Goal: Communication & Community: Answer question/provide support

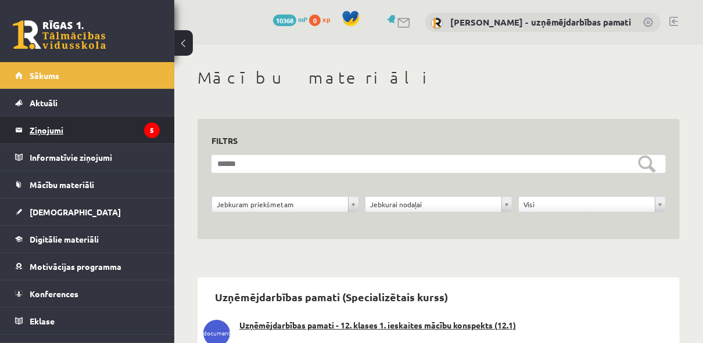
click at [52, 127] on legend "Ziņojumi 5" at bounding box center [95, 130] width 130 height 27
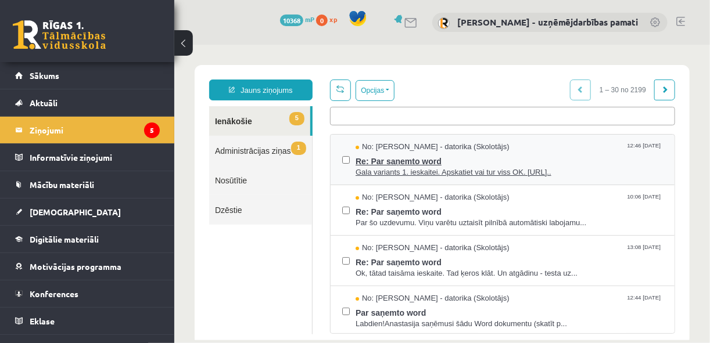
click at [402, 159] on span "Re: Par saņemto word" at bounding box center [508, 159] width 307 height 15
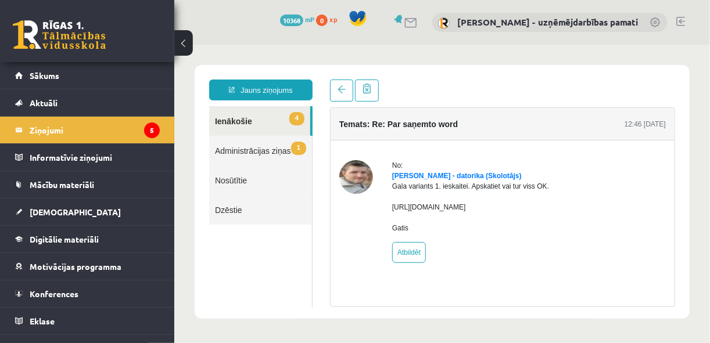
drag, startPoint x: 392, startPoint y: 216, endPoint x: 564, endPoint y: 216, distance: 172.6
click at [564, 216] on div "No: Gatis Cielava - datorika (Skolotājs) Gala variants 1. ieskaitei. Apskatiet …" at bounding box center [502, 211] width 327 height 103
copy div "[URL][DOMAIN_NAME]"
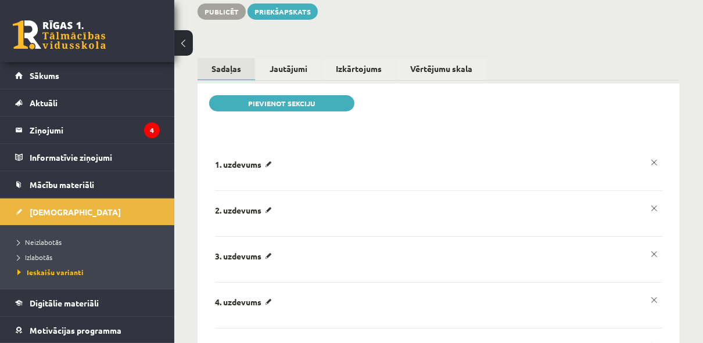
scroll to position [212, 0]
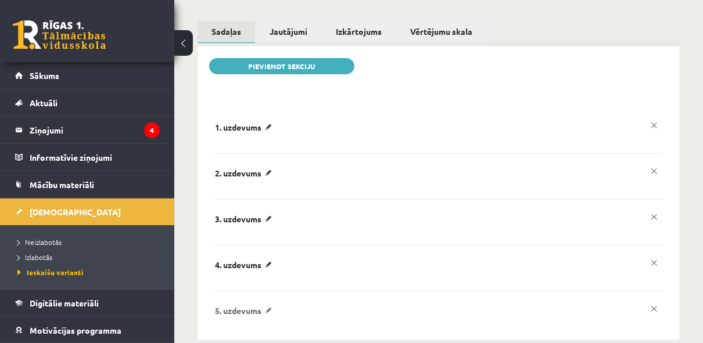
click at [248, 132] on p "5. uzdevums" at bounding box center [245, 127] width 61 height 10
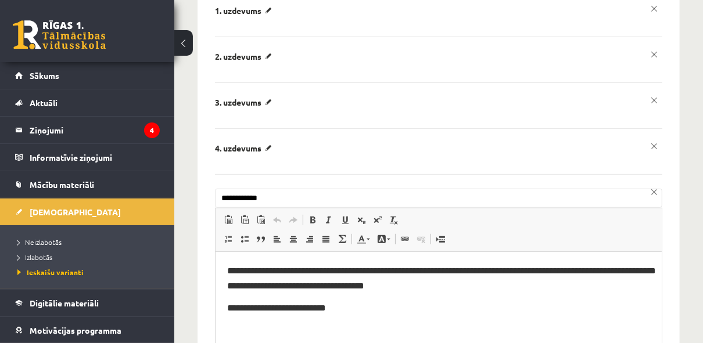
scroll to position [209, 0]
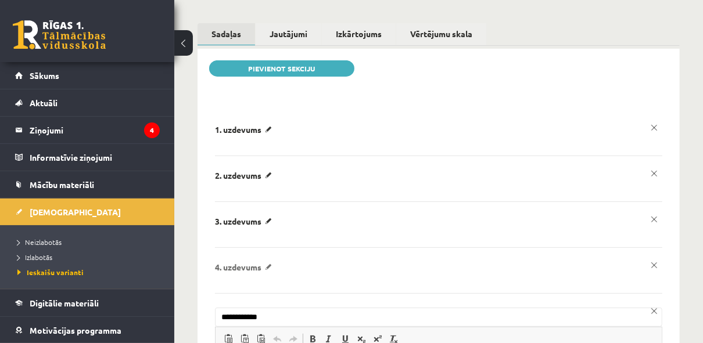
click at [270, 135] on p "4. uzdevums" at bounding box center [245, 129] width 61 height 10
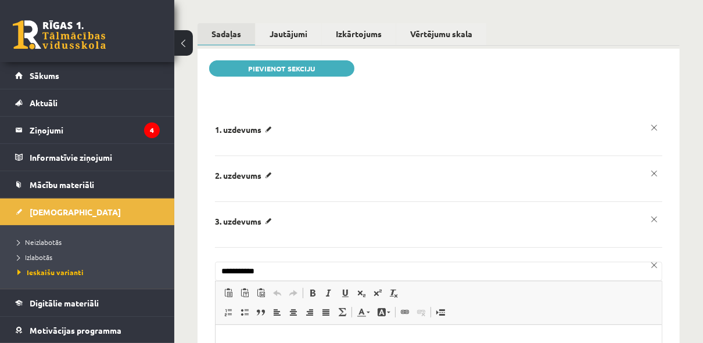
click at [270, 135] on p "3. uzdevums" at bounding box center [245, 129] width 61 height 10
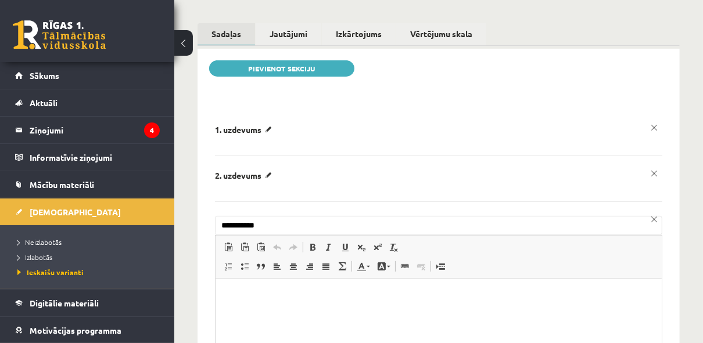
click at [267, 135] on p "2. uzdevums" at bounding box center [245, 129] width 61 height 10
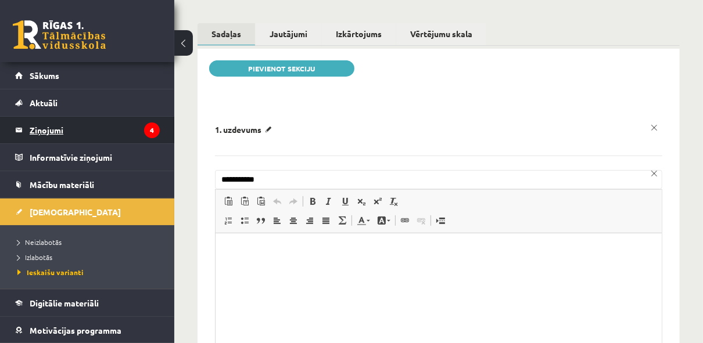
click at [46, 126] on legend "Ziņojumi 4" at bounding box center [95, 130] width 130 height 27
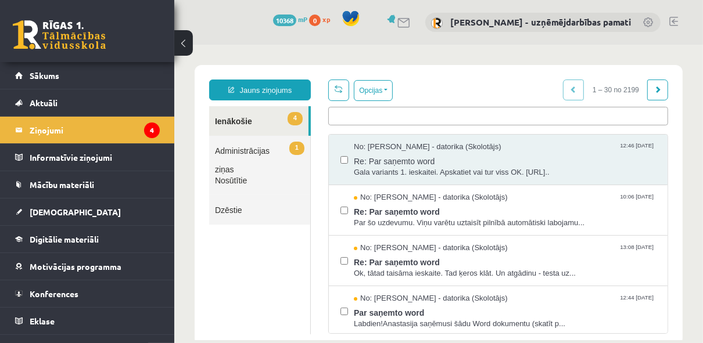
click at [240, 151] on link "1 Administrācijas ziņas" at bounding box center [259, 150] width 101 height 30
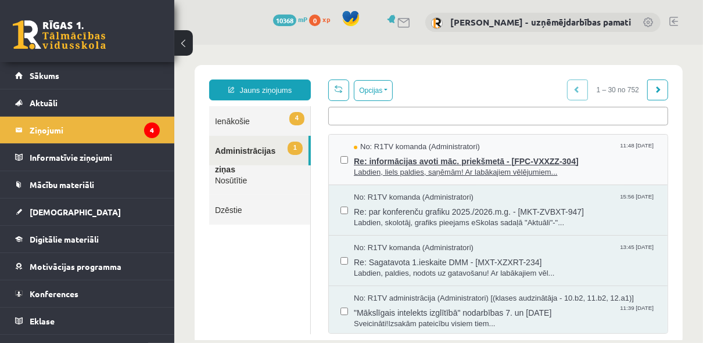
click at [425, 159] on span "Re: informācijas avoti māc. priekšmetā - [FPC-VXXZZ-304]" at bounding box center [504, 159] width 302 height 15
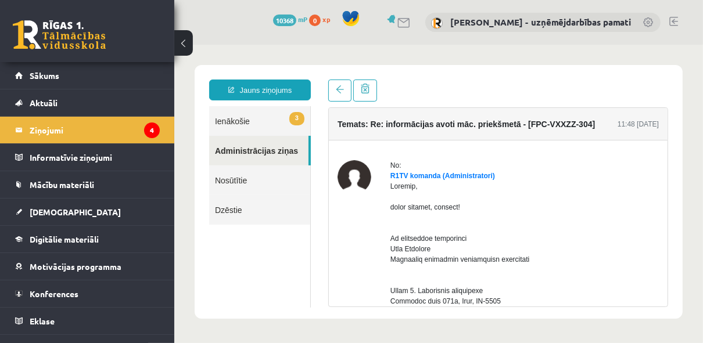
click at [227, 120] on link "3 Ienākošie" at bounding box center [259, 121] width 101 height 30
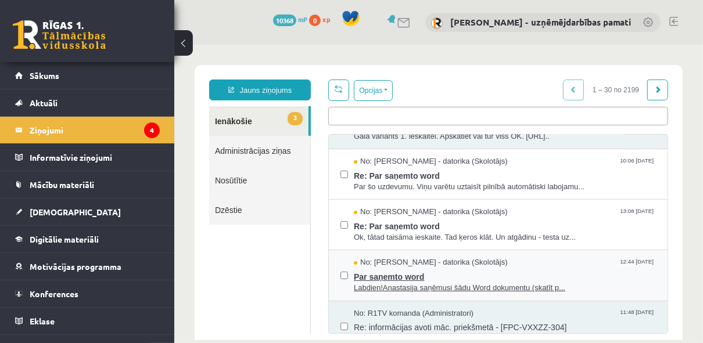
scroll to position [46, 0]
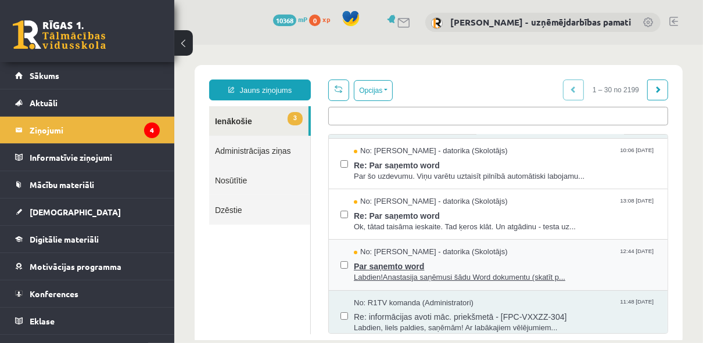
click at [413, 257] on span "Par saņemto word" at bounding box center [504, 264] width 302 height 15
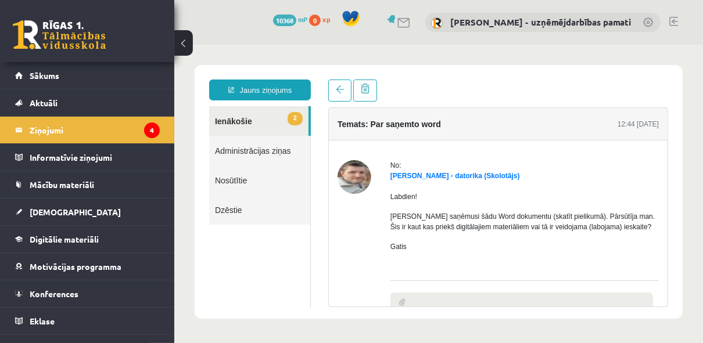
scroll to position [0, 0]
click at [231, 117] on link "2 Ienākošie" at bounding box center [258, 121] width 99 height 30
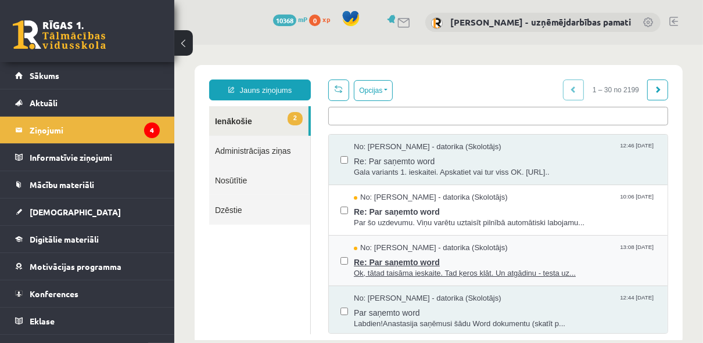
click at [428, 251] on span "No: [PERSON_NAME] - datorika (Skolotājs)" at bounding box center [430, 247] width 154 height 11
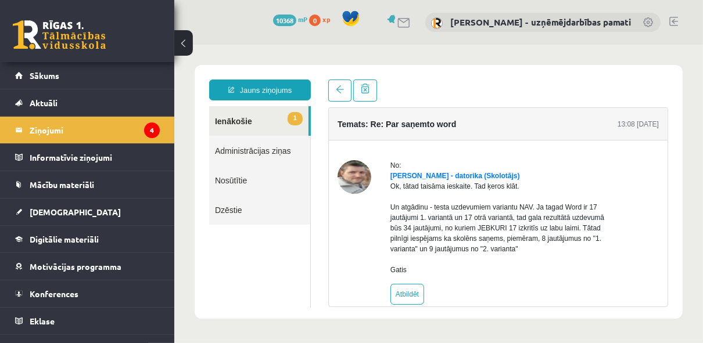
click at [227, 117] on link "1 Ienākošie" at bounding box center [258, 121] width 99 height 30
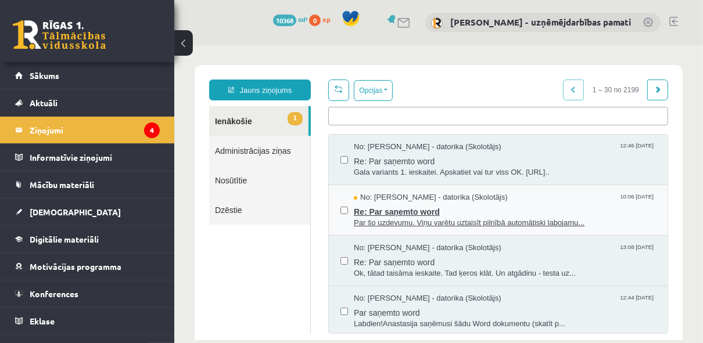
click at [411, 217] on span "Par šo uzdevumu. Viņu varētu uztaisīt pilnībā automātiski labojamu..." at bounding box center [504, 222] width 302 height 11
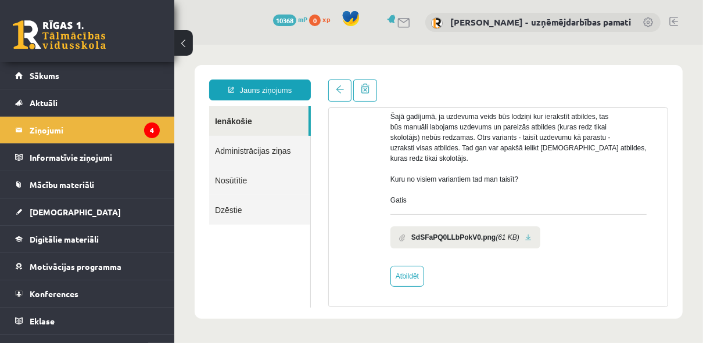
click at [525, 234] on link at bounding box center [528, 238] width 6 height 8
click at [227, 121] on link "Ienākošie" at bounding box center [258, 121] width 99 height 30
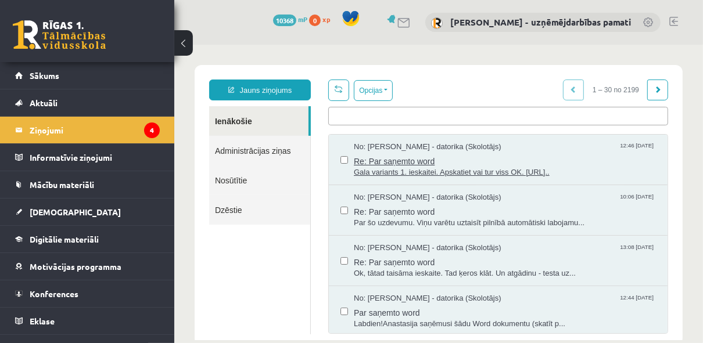
click at [421, 170] on span "Gala variants 1. ieskaitei. Apskatiet vai tur viss OK. [URL].." at bounding box center [504, 172] width 302 height 11
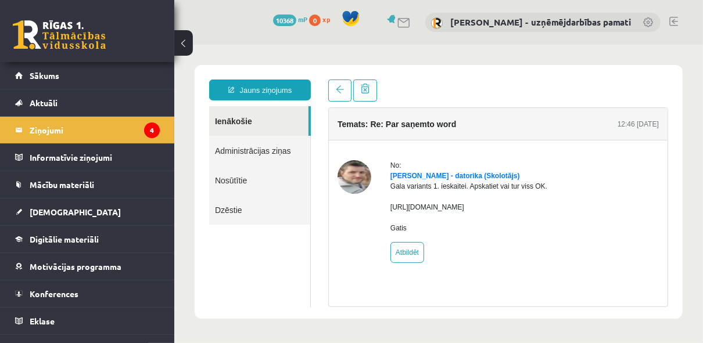
drag, startPoint x: 390, startPoint y: 217, endPoint x: 535, endPoint y: 214, distance: 144.7
click at [535, 214] on div "Gala variants 1. ieskaitei. Apskatiet vai tur viss OK. [URL][DOMAIN_NAME] Gatis" at bounding box center [468, 207] width 157 height 52
drag, startPoint x: 535, startPoint y: 214, endPoint x: 493, endPoint y: 215, distance: 41.8
copy div "[URL][DOMAIN_NAME]"
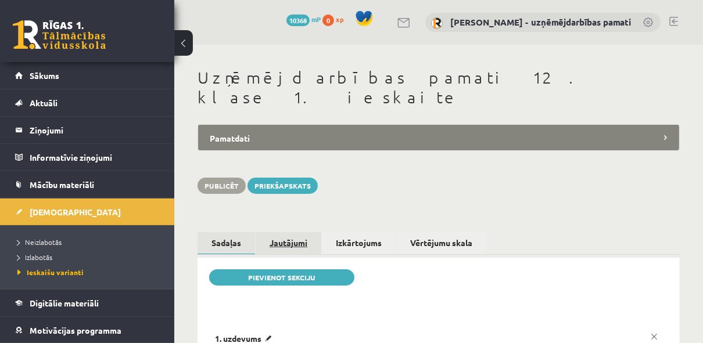
click at [278, 232] on link "Jautājumi" at bounding box center [289, 243] width 66 height 22
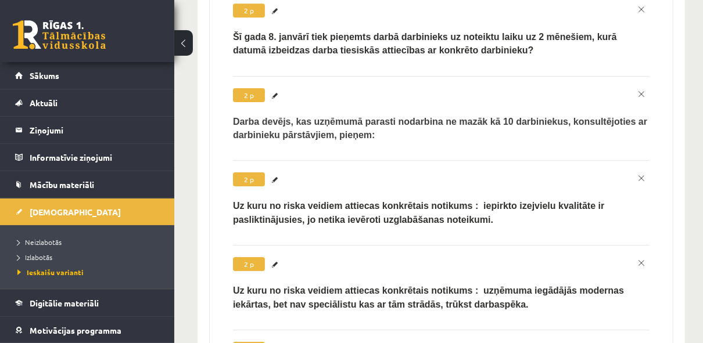
scroll to position [2510, 0]
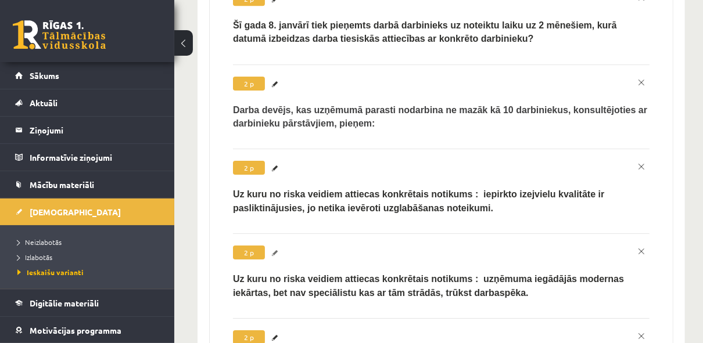
click at [275, 246] on link "Labot" at bounding box center [277, 253] width 12 height 15
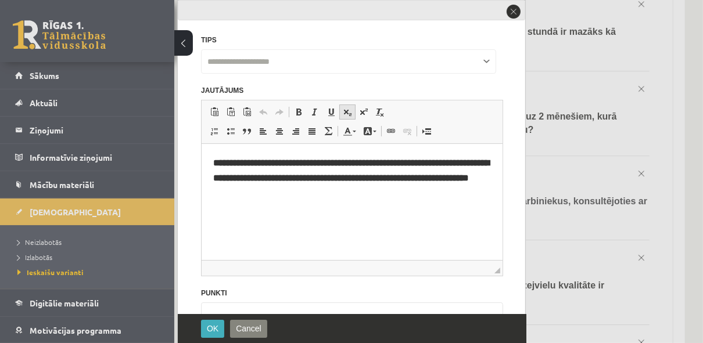
scroll to position [2278, 0]
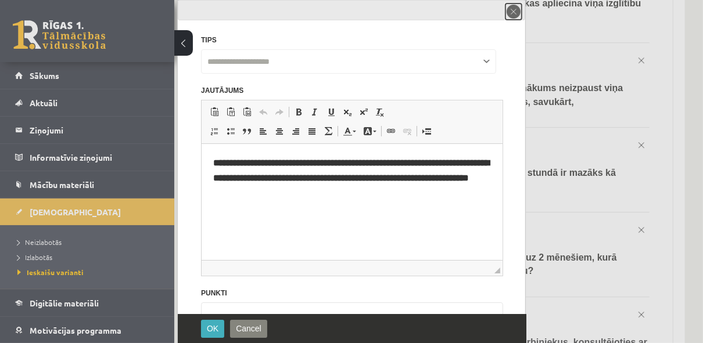
click at [514, 12] on button "close" at bounding box center [514, 11] width 16 height 16
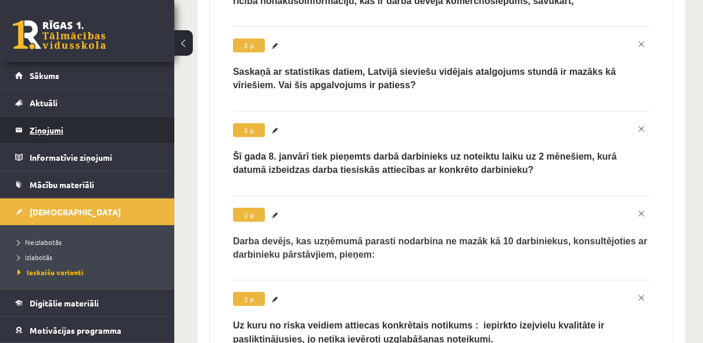
scroll to position [2301, 0]
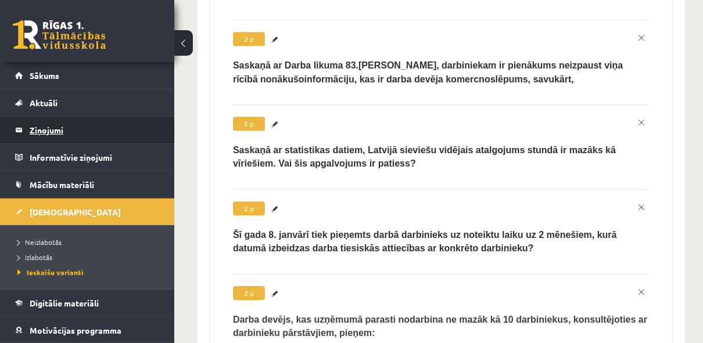
click at [51, 134] on legend "Ziņojumi 0" at bounding box center [95, 130] width 130 height 27
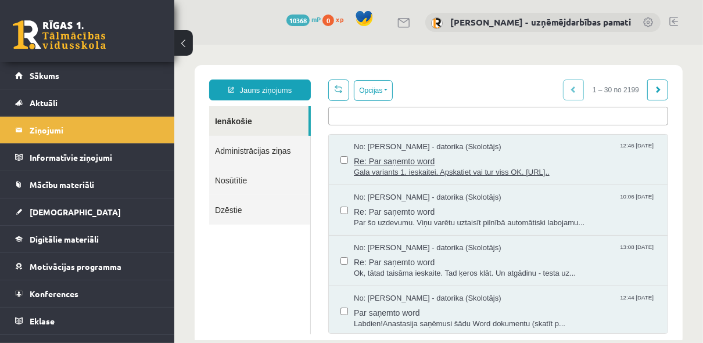
click at [411, 144] on span "No: [PERSON_NAME] - datorika (Skolotājs)" at bounding box center [427, 146] width 148 height 11
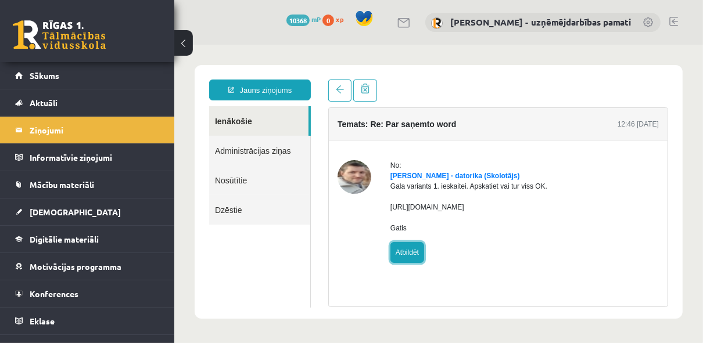
click at [405, 259] on link "Atbildēt" at bounding box center [407, 252] width 34 height 21
type input "**********"
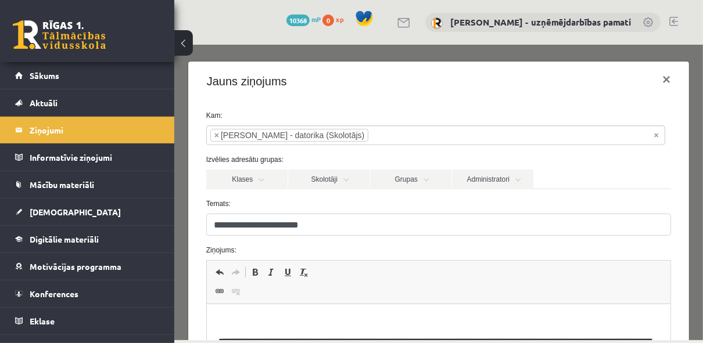
click at [232, 317] on p "Bagātinātā teksta redaktors, wiswyg-editor-47363700827960-1756116857-835" at bounding box center [438, 322] width 441 height 12
click at [219, 321] on p "**********" at bounding box center [435, 322] width 435 height 12
click at [284, 318] on p "**********" at bounding box center [435, 322] width 435 height 12
click at [269, 320] on p "**********" at bounding box center [435, 322] width 435 height 12
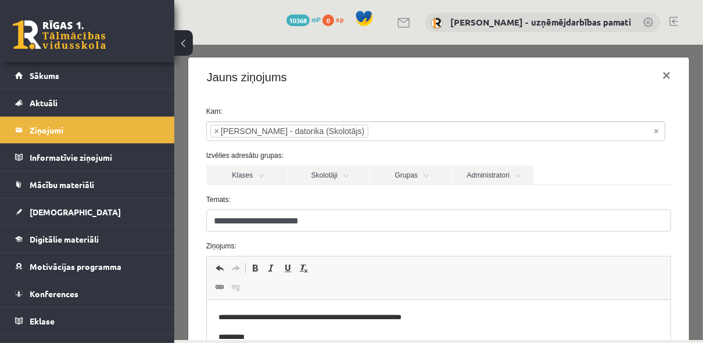
scroll to position [5, 0]
click at [361, 315] on p "**********" at bounding box center [435, 317] width 435 height 12
click at [409, 316] on p "**********" at bounding box center [435, 317] width 435 height 12
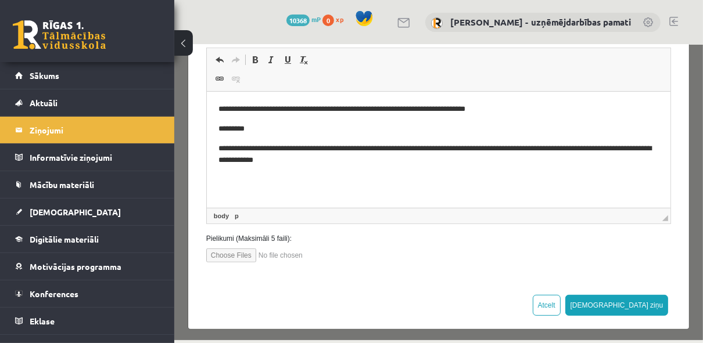
scroll to position [218, 0]
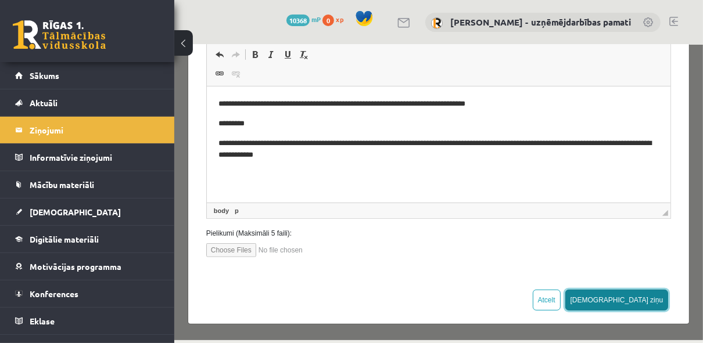
click at [652, 295] on button "[DEMOGRAPHIC_DATA] ziņu" at bounding box center [616, 299] width 103 height 21
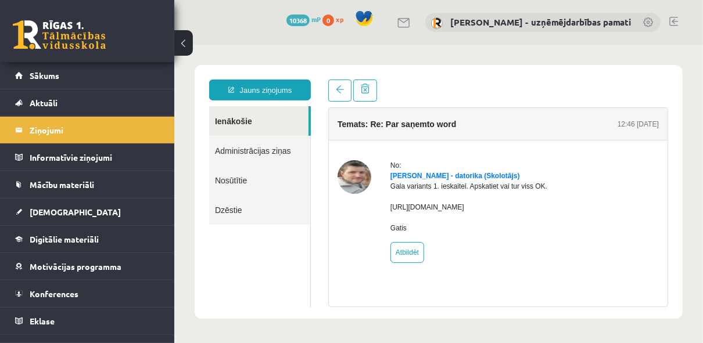
scroll to position [0, 0]
